Goal: Task Accomplishment & Management: Complete application form

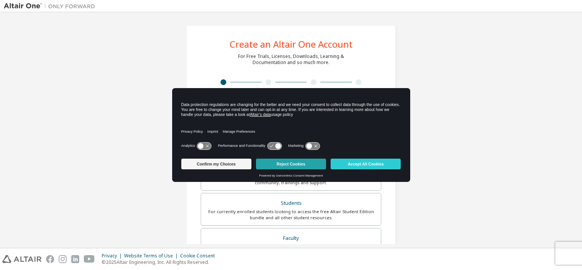
click at [300, 163] on button "Reject Cookies" at bounding box center [291, 163] width 70 height 11
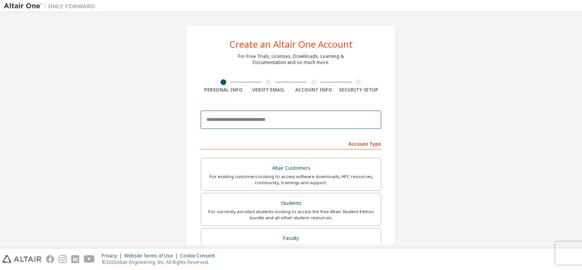
click at [302, 119] on input "email" at bounding box center [291, 119] width 181 height 18
type input "**********"
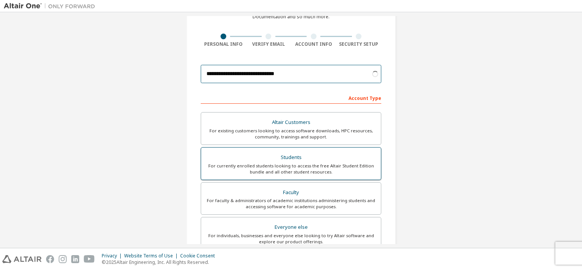
scroll to position [46, 0]
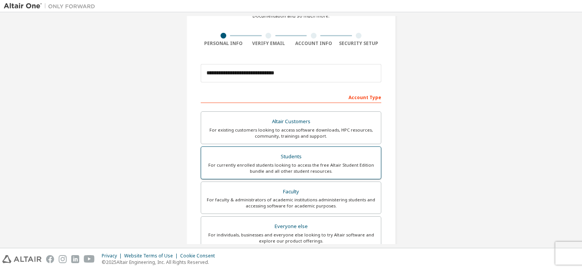
click at [320, 172] on div "For currently enrolled students looking to access the free Altair Student Editi…" at bounding box center [291, 168] width 171 height 12
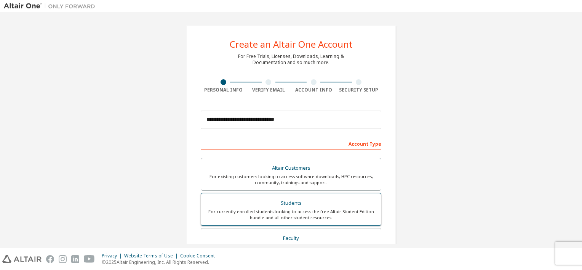
scroll to position [174, 0]
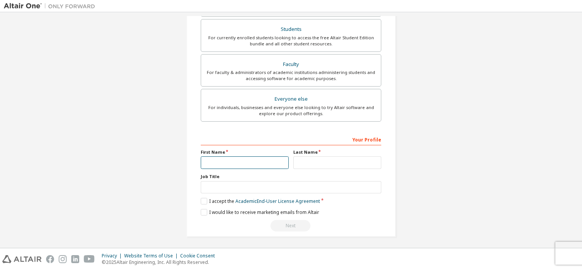
click at [245, 162] on input "text" at bounding box center [245, 162] width 88 height 13
type input "**********"
click at [306, 162] on input "text" at bounding box center [337, 162] width 88 height 13
type input "**********"
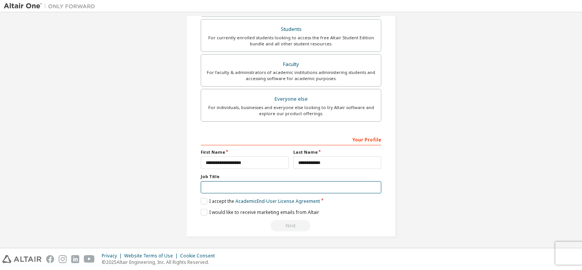
click at [274, 184] on input "text" at bounding box center [291, 187] width 181 height 13
type input "*******"
click at [201, 200] on label "I accept the Academic End-User License Agreement" at bounding box center [260, 201] width 119 height 6
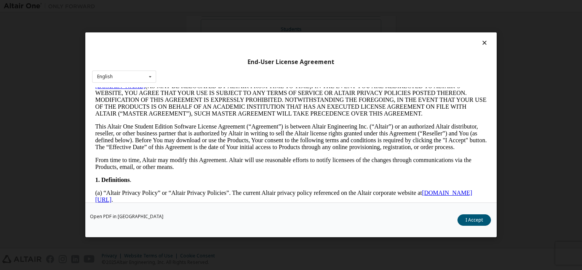
scroll to position [68, 0]
click at [481, 42] on icon at bounding box center [485, 42] width 8 height 7
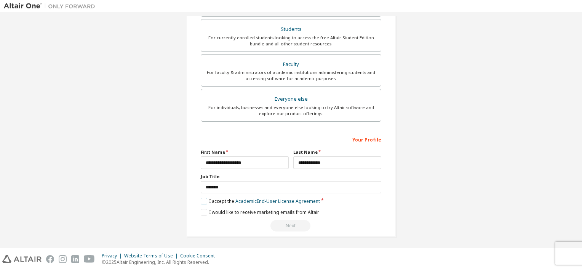
click at [202, 199] on label "I accept the Academic End-User License Agreement" at bounding box center [260, 201] width 119 height 6
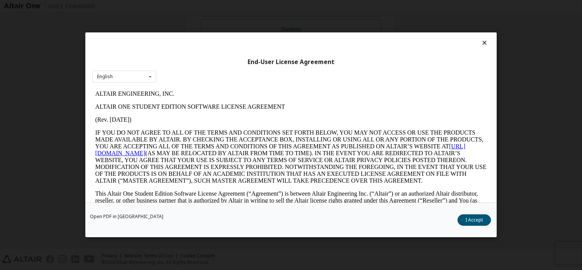
scroll to position [0, 0]
click at [472, 221] on button "I Accept" at bounding box center [474, 219] width 34 height 11
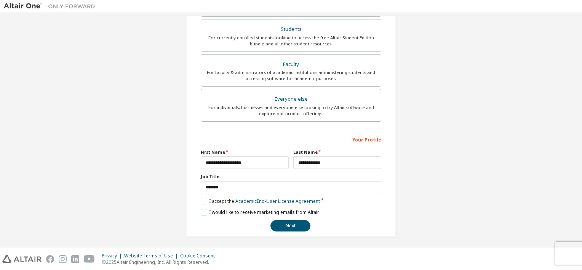
click at [201, 209] on label "I would like to receive marketing emails from Altair" at bounding box center [260, 212] width 118 height 6
click at [276, 226] on button "Next" at bounding box center [290, 225] width 40 height 11
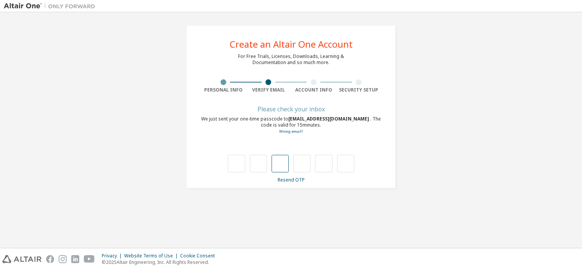
type input "*"
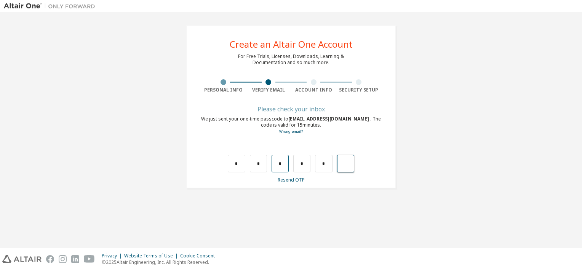
type input "*"
